Goal: Transaction & Acquisition: Obtain resource

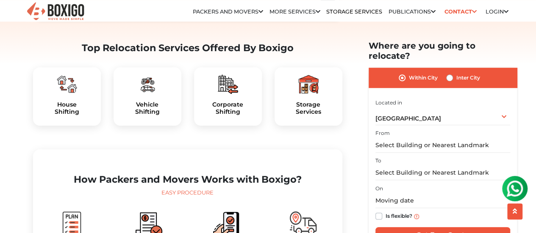
scroll to position [254, 0]
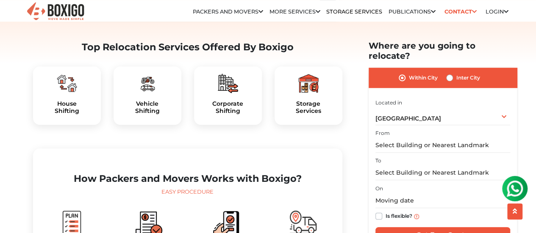
click at [57, 94] on img at bounding box center [67, 83] width 20 height 20
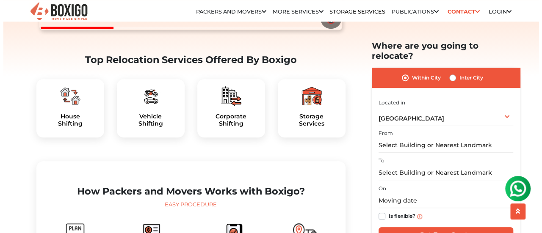
scroll to position [0, 0]
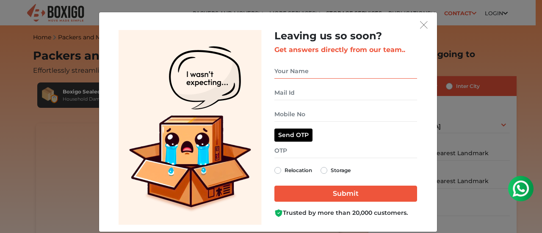
click at [325, 73] on input "get free quote dialog" at bounding box center [346, 71] width 143 height 15
click at [296, 69] on input "get free quote dialog" at bounding box center [346, 71] width 143 height 15
type input "[PERSON_NAME]"
click at [288, 96] on input "get free quote dialog" at bounding box center [346, 93] width 143 height 15
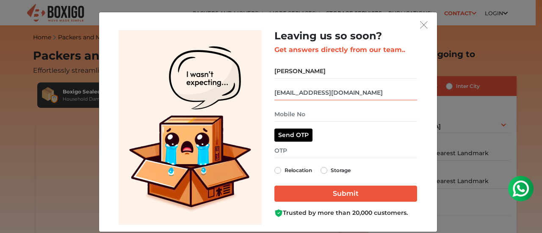
type input "[EMAIL_ADDRESS][DOMAIN_NAME]"
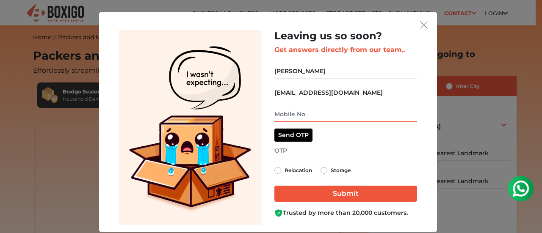
click at [294, 111] on input "get free quote dialog" at bounding box center [346, 114] width 143 height 15
type input "9652929362"
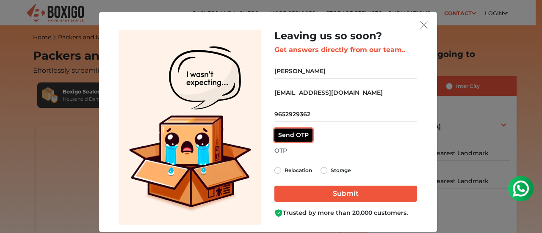
click at [293, 133] on button "Send OTP" at bounding box center [294, 135] width 38 height 13
click at [285, 171] on label "Relocation" at bounding box center [299, 171] width 28 height 10
click at [275, 171] on input "Relocation" at bounding box center [278, 170] width 7 height 8
radio input "true"
click at [316, 153] on input "get free quote dialog" at bounding box center [346, 151] width 143 height 15
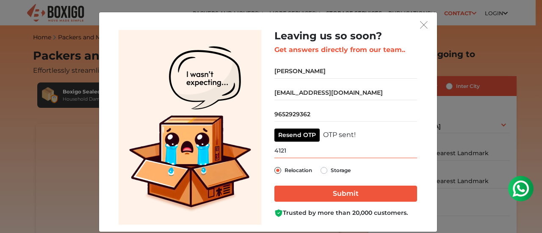
type input "4121"
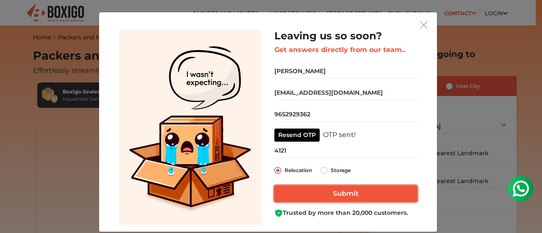
click at [310, 195] on input "Submit" at bounding box center [346, 194] width 143 height 16
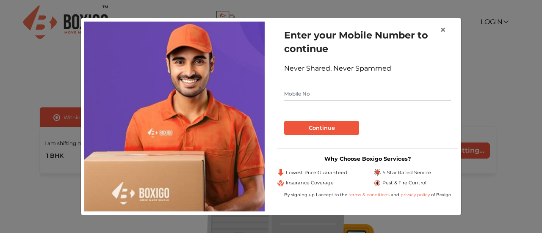
click at [353, 99] on input "text" at bounding box center [367, 94] width 167 height 14
type input "9652929362"
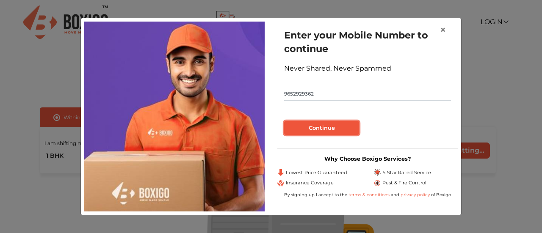
click at [326, 124] on button "Continue" at bounding box center [321, 128] width 75 height 14
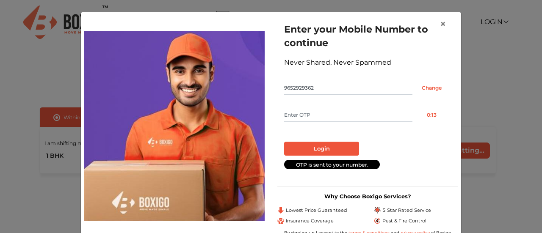
click at [332, 115] on input "text" at bounding box center [348, 115] width 128 height 14
type input "6837"
click at [329, 148] on button "Login" at bounding box center [321, 149] width 75 height 14
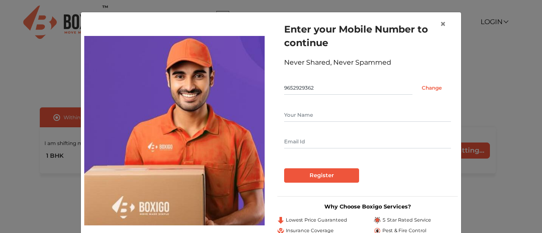
click at [358, 116] on input "text" at bounding box center [367, 115] width 167 height 14
type input "[PERSON_NAME]"
type input "[EMAIL_ADDRESS][DOMAIN_NAME]"
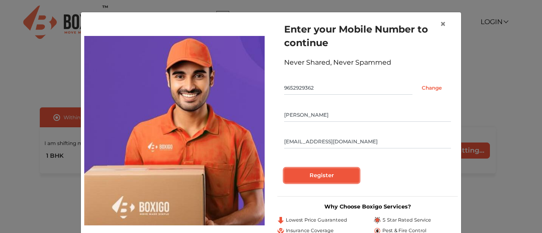
click at [301, 169] on input "Register" at bounding box center [321, 176] width 75 height 14
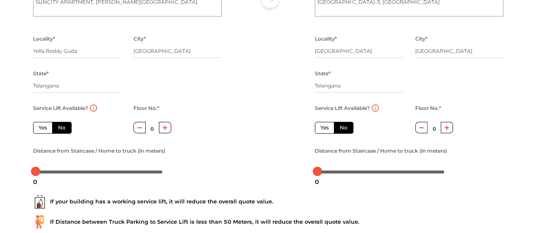
scroll to position [127, 0]
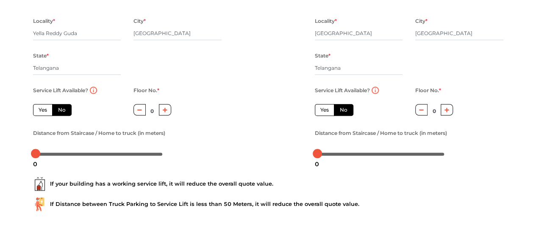
click at [37, 110] on label "Yes" at bounding box center [42, 110] width 19 height 12
click at [39, 110] on input "Yes" at bounding box center [42, 109] width 6 height 6
radio input "true"
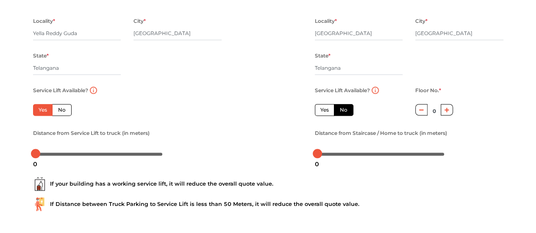
click at [319, 112] on label "Yes" at bounding box center [324, 110] width 19 height 12
click at [320, 112] on input "Yes" at bounding box center [323, 109] width 6 height 6
radio input "false"
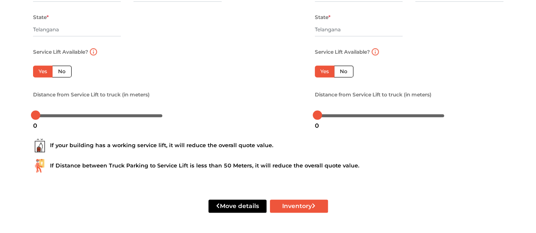
scroll to position [167, 0]
click at [241, 205] on button "Move details" at bounding box center [237, 206] width 58 height 13
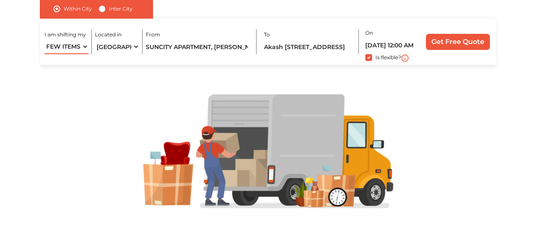
click at [86, 47] on select "1 BHK 2 BHK 3 BHK 3 + BHK FEW ITEMS" at bounding box center [66, 46] width 44 height 15
select select "2 BHK"
click at [44, 39] on select "1 BHK 2 BHK 3 BHK 3 + BHK FEW ITEMS" at bounding box center [66, 46] width 44 height 15
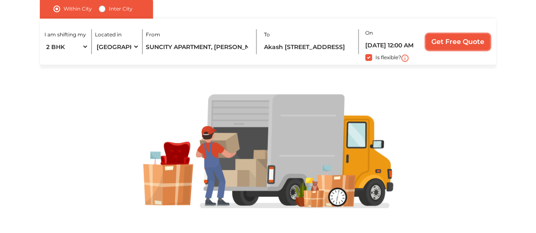
click at [460, 47] on input "Get Free Quote" at bounding box center [458, 42] width 64 height 16
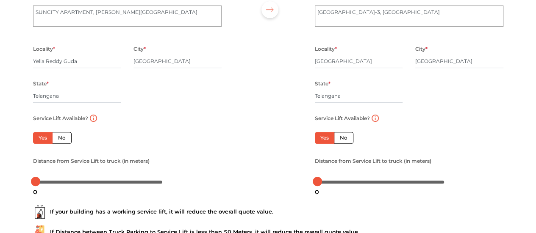
scroll to position [127, 0]
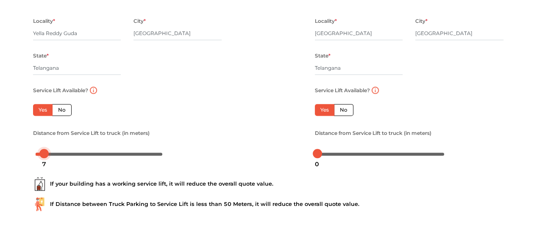
drag, startPoint x: 35, startPoint y: 153, endPoint x: 44, endPoint y: 155, distance: 9.1
click at [44, 155] on div at bounding box center [43, 153] width 9 height 9
drag, startPoint x: 44, startPoint y: 155, endPoint x: 33, endPoint y: 153, distance: 11.2
click at [33, 153] on div at bounding box center [35, 153] width 9 height 9
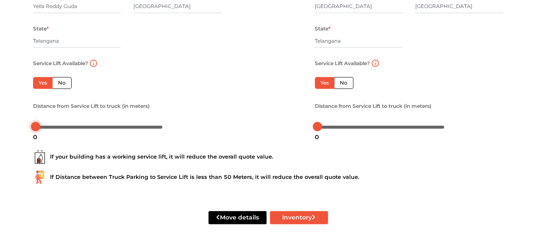
scroll to position [167, 0]
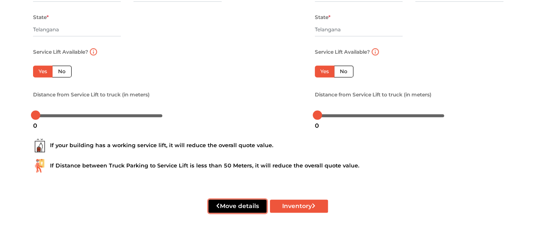
click at [231, 205] on button "Move details" at bounding box center [237, 206] width 58 height 13
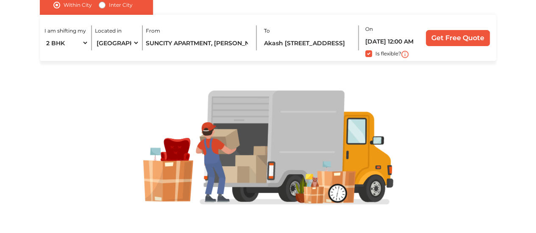
scroll to position [114, 0]
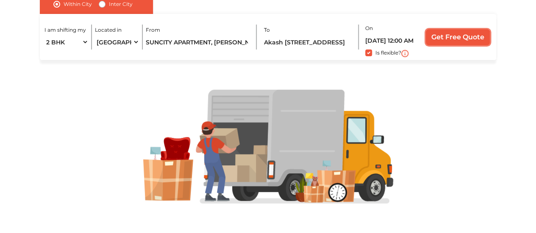
click at [436, 37] on input "Get Free Quote" at bounding box center [458, 37] width 64 height 16
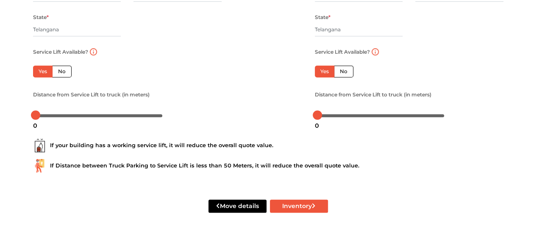
scroll to position [167, 0]
click at [293, 205] on button "Inventory" at bounding box center [299, 206] width 58 height 13
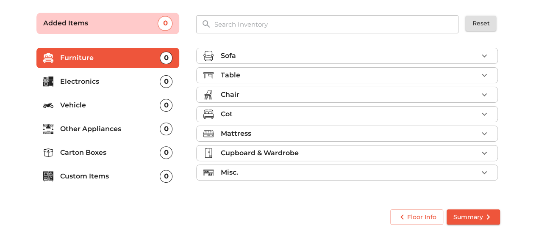
scroll to position [55, 0]
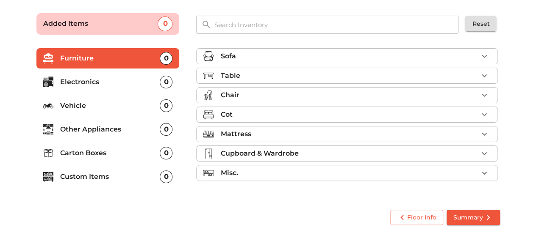
click at [258, 117] on div "Cot" at bounding box center [349, 115] width 258 height 10
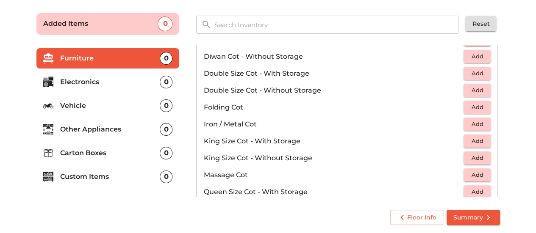
scroll to position [127, 0]
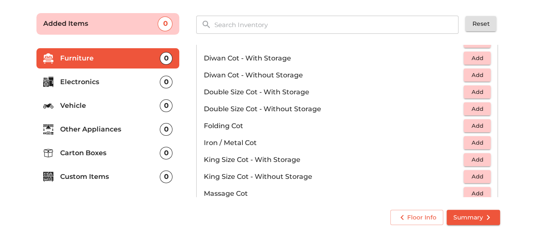
click at [295, 179] on p "King Size Cot - Without Storage" at bounding box center [333, 177] width 260 height 10
click at [468, 173] on span "Add" at bounding box center [477, 177] width 19 height 10
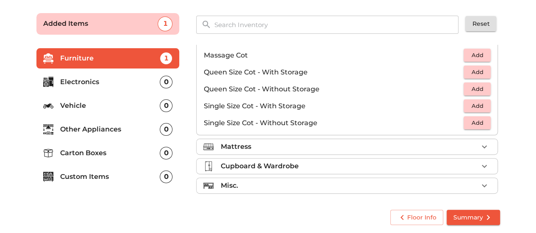
scroll to position [267, 0]
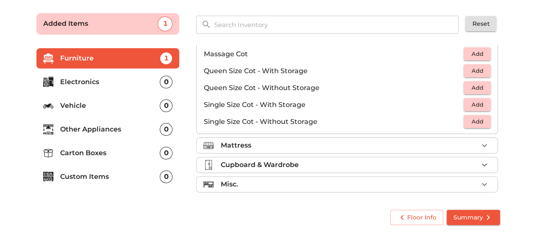
click at [300, 147] on div "Mattress" at bounding box center [349, 146] width 258 height 10
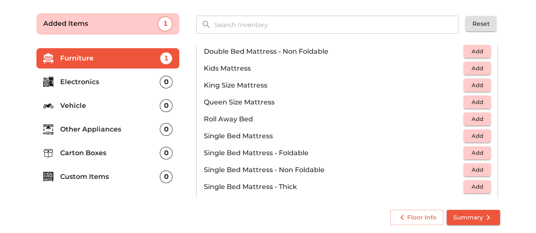
scroll to position [94, 0]
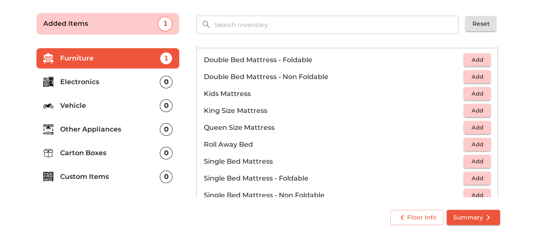
click at [472, 108] on span "Add" at bounding box center [477, 111] width 19 height 10
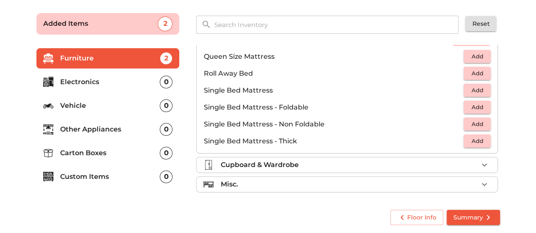
click at [232, 182] on p "Misc." at bounding box center [228, 185] width 17 height 10
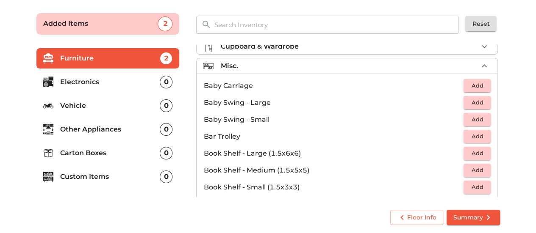
scroll to position [0, 0]
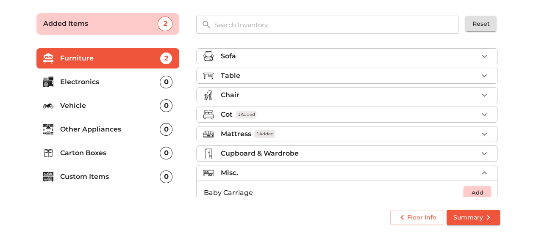
click at [93, 83] on p "Electronics" at bounding box center [110, 82] width 100 height 10
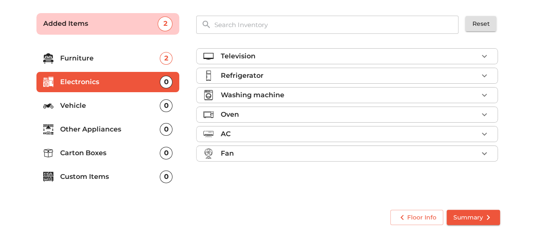
click at [487, 55] on icon "button" at bounding box center [484, 56] width 10 height 10
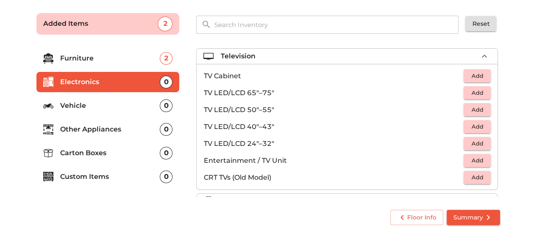
click at [468, 124] on span "Add" at bounding box center [477, 127] width 19 height 10
click at [469, 159] on span "Add" at bounding box center [477, 161] width 19 height 10
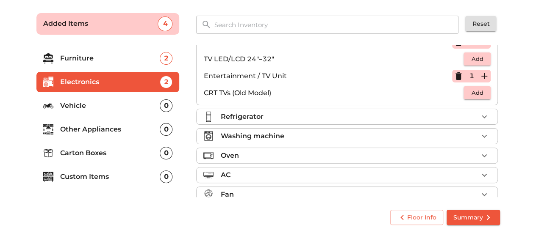
click at [262, 115] on p "Refrigerator" at bounding box center [241, 117] width 43 height 10
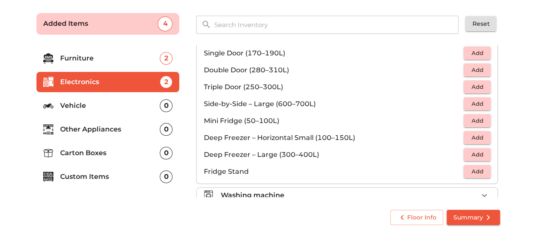
scroll to position [0, 0]
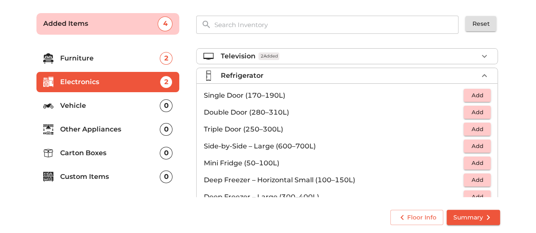
click at [476, 95] on span "Add" at bounding box center [477, 96] width 19 height 10
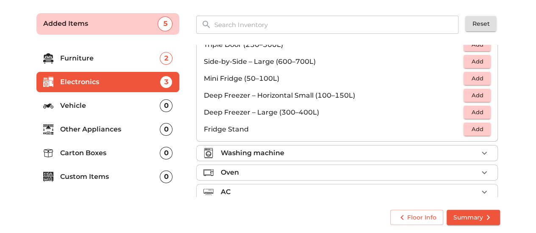
click at [283, 153] on p "Washing machine" at bounding box center [252, 153] width 64 height 10
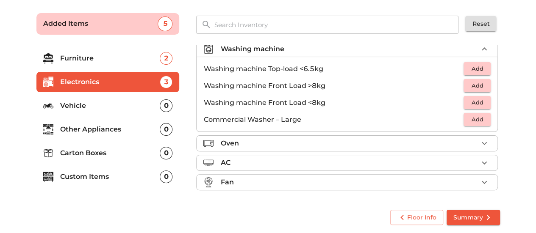
scroll to position [39, 0]
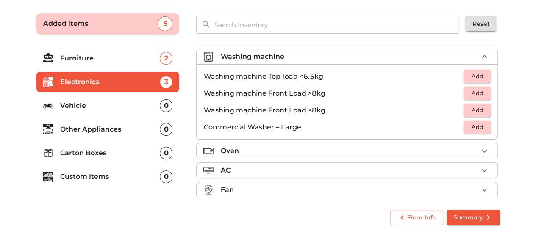
click at [469, 75] on span "Add" at bounding box center [477, 77] width 19 height 10
click at [264, 153] on div "Oven" at bounding box center [349, 151] width 258 height 10
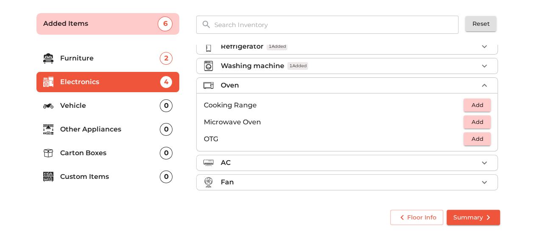
scroll to position [27, 0]
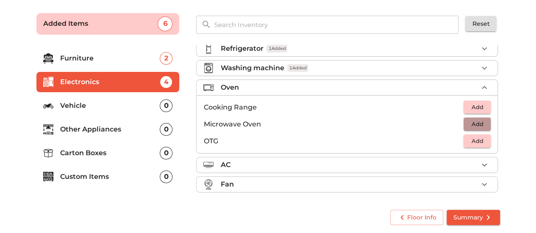
click at [475, 123] on span "Add" at bounding box center [477, 124] width 19 height 10
click at [268, 160] on div "AC" at bounding box center [349, 165] width 258 height 10
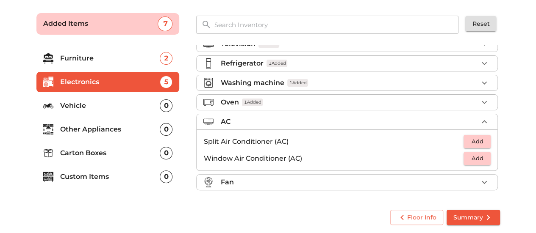
scroll to position [10, 0]
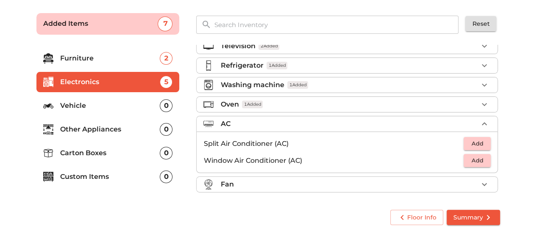
click at [481, 140] on span "Add" at bounding box center [477, 144] width 19 height 10
click at [136, 59] on p "Furniture" at bounding box center [110, 58] width 100 height 10
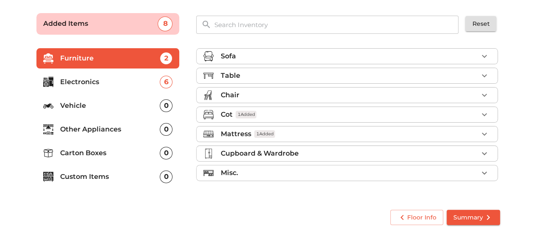
scroll to position [0, 0]
click at [256, 76] on div "Table" at bounding box center [349, 76] width 258 height 10
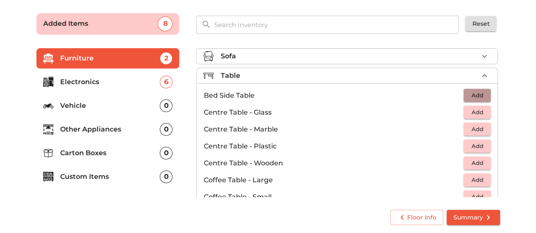
click at [475, 94] on span "Add" at bounding box center [477, 96] width 19 height 10
click at [479, 94] on icon "button" at bounding box center [484, 96] width 10 height 10
click at [472, 111] on span "Add" at bounding box center [477, 113] width 19 height 10
click at [481, 111] on icon "button" at bounding box center [484, 113] width 6 height 6
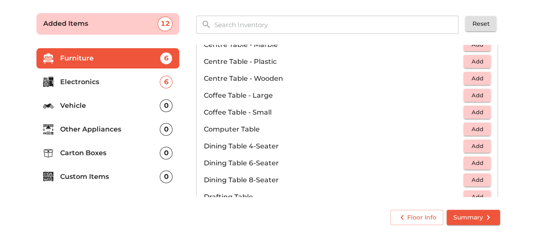
scroll to position [127, 0]
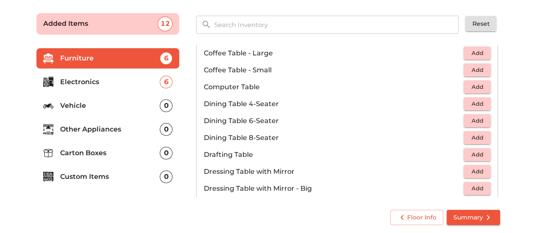
click at [477, 87] on span "Add" at bounding box center [477, 87] width 19 height 10
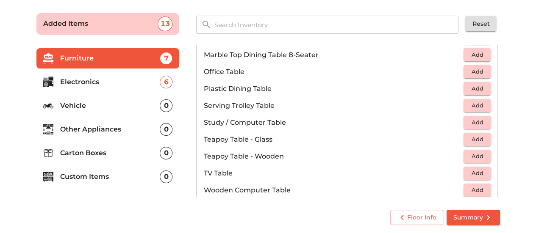
scroll to position [419, 0]
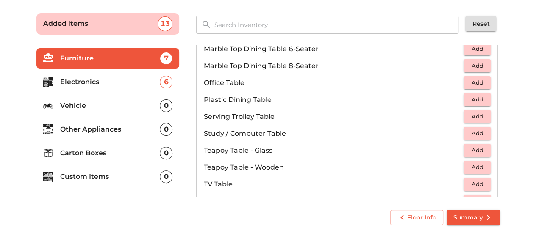
click at [470, 133] on span "Add" at bounding box center [477, 134] width 19 height 10
click at [106, 128] on p "Other Appliances" at bounding box center [110, 130] width 100 height 10
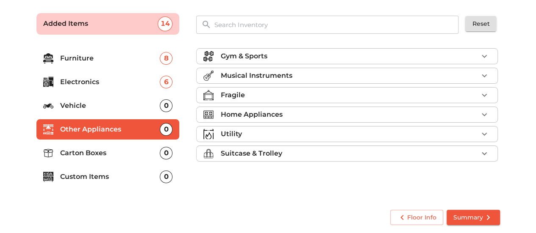
scroll to position [0, 0]
click at [252, 114] on p "Home Appliances" at bounding box center [251, 115] width 62 height 10
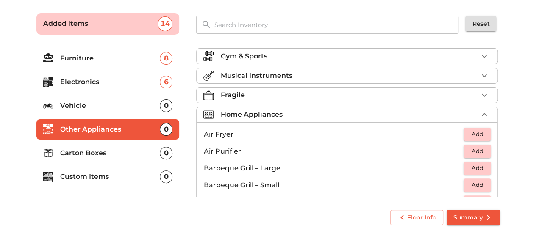
click at [252, 114] on p "Home Appliances" at bounding box center [251, 115] width 62 height 10
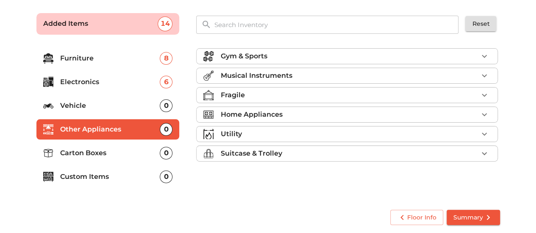
click at [239, 133] on p "Utility" at bounding box center [230, 134] width 21 height 10
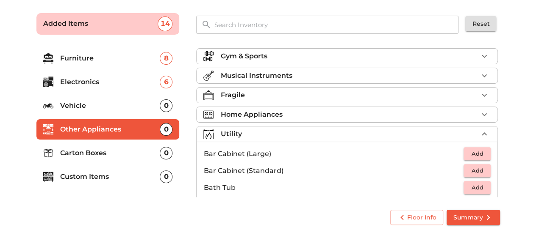
click at [239, 133] on p "Utility" at bounding box center [230, 134] width 21 height 10
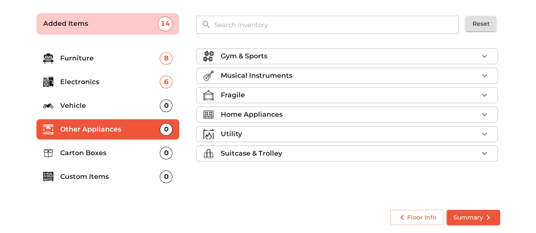
click at [236, 150] on p "Suitcase & Trolley" at bounding box center [250, 154] width 61 height 10
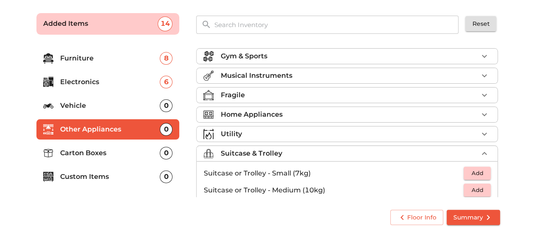
click at [236, 150] on p "Suitcase & Trolley" at bounding box center [250, 154] width 61 height 10
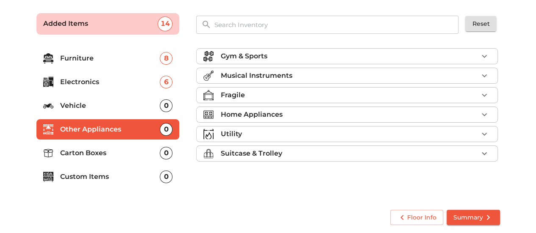
click at [92, 175] on p "Custom Items" at bounding box center [110, 177] width 100 height 10
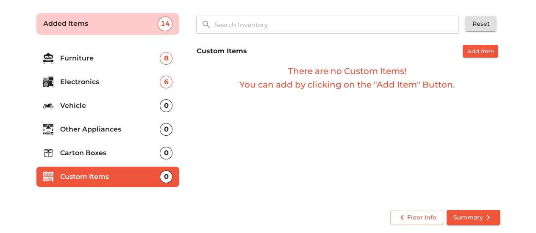
click at [97, 154] on p "Carton Boxes" at bounding box center [110, 153] width 100 height 10
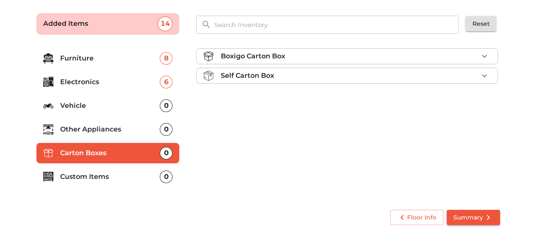
click at [487, 55] on icon "button" at bounding box center [484, 56] width 10 height 10
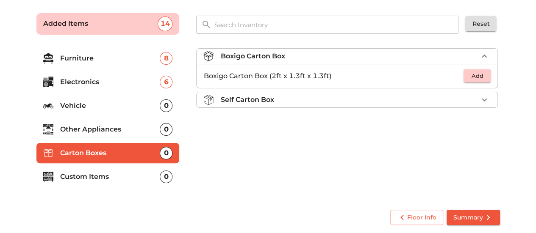
click at [253, 98] on p "Self Carton Box" at bounding box center [246, 100] width 53 height 10
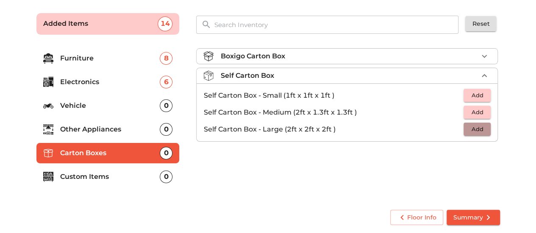
click at [473, 131] on span "Add" at bounding box center [477, 130] width 19 height 10
click at [482, 129] on icon "button" at bounding box center [484, 130] width 6 height 6
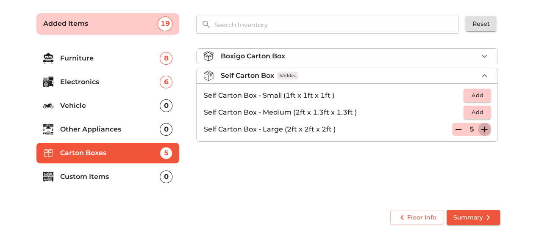
click at [482, 129] on icon "button" at bounding box center [484, 130] width 6 height 6
click at [481, 130] on icon "button" at bounding box center [484, 130] width 10 height 10
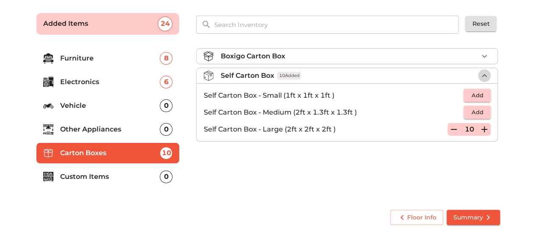
click at [482, 75] on icon "button" at bounding box center [484, 76] width 10 height 10
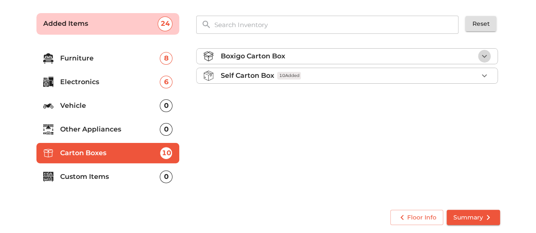
click at [486, 55] on icon "button" at bounding box center [484, 56] width 10 height 10
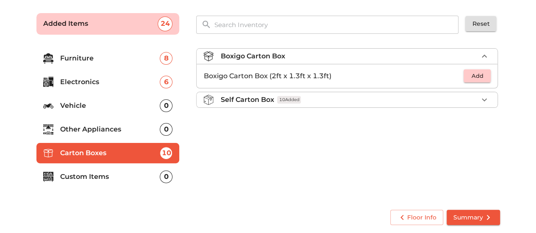
click at [476, 77] on span "Add" at bounding box center [477, 76] width 19 height 10
click at [477, 77] on div "1" at bounding box center [471, 76] width 39 height 13
click at [482, 75] on icon "button" at bounding box center [484, 76] width 10 height 10
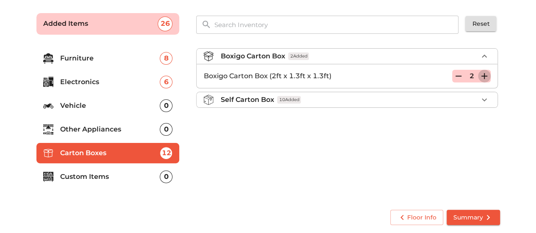
click at [482, 75] on icon "button" at bounding box center [484, 76] width 10 height 10
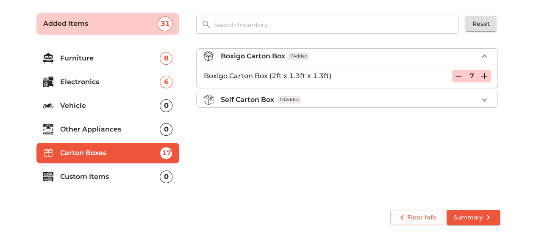
click at [482, 75] on icon "button" at bounding box center [484, 76] width 10 height 10
click at [463, 215] on span "Summary" at bounding box center [473, 218] width 40 height 11
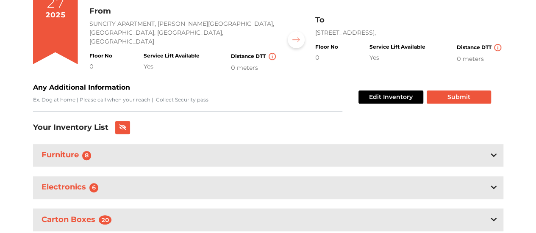
scroll to position [125, 0]
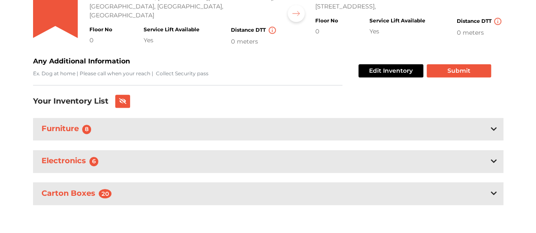
click at [64, 129] on h3 "Furniture 8" at bounding box center [68, 129] width 57 height 13
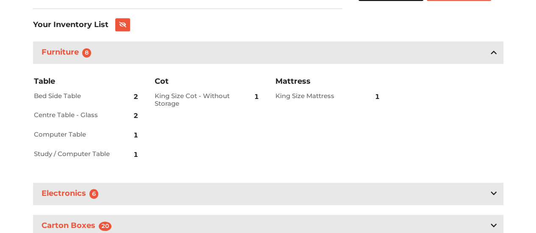
scroll to position [210, 0]
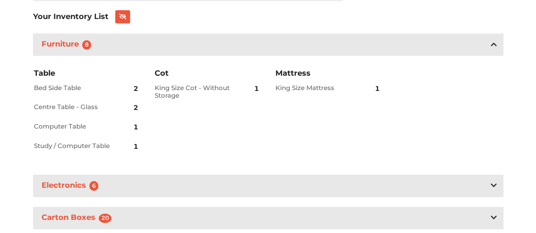
click at [90, 108] on h2 "Centre Table - Glass" at bounding box center [73, 107] width 79 height 8
click at [76, 107] on h2 "Centre Table - Glass" at bounding box center [73, 107] width 79 height 8
click at [97, 106] on h2 "Centre Table - Glass" at bounding box center [73, 107] width 79 height 8
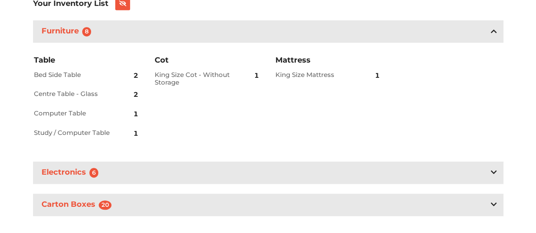
scroll to position [234, 0]
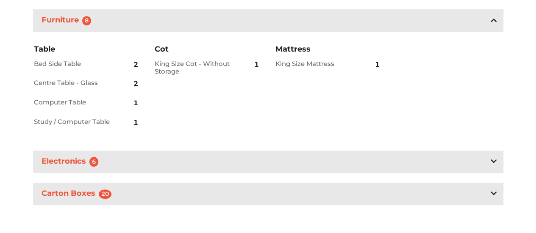
click at [487, 157] on div "Electronics 6" at bounding box center [268, 162] width 470 height 22
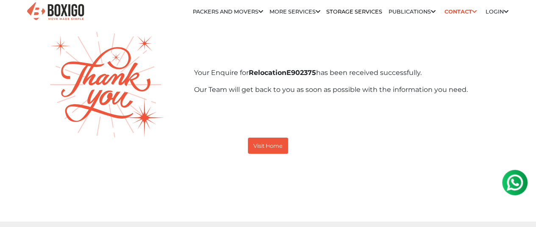
click at [497, 15] on link "Login" at bounding box center [496, 11] width 23 height 6
click at [0, 0] on link "Vendor" at bounding box center [0, 0] width 0 height 0
